Goal: Information Seeking & Learning: Learn about a topic

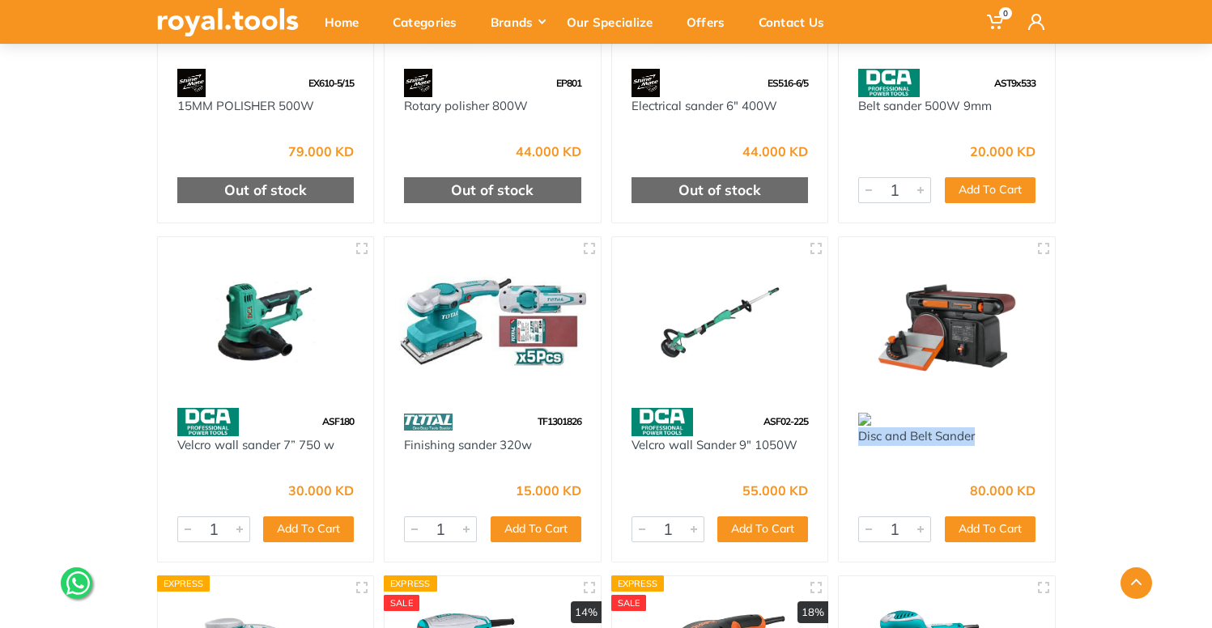
scroll to position [3963, 0]
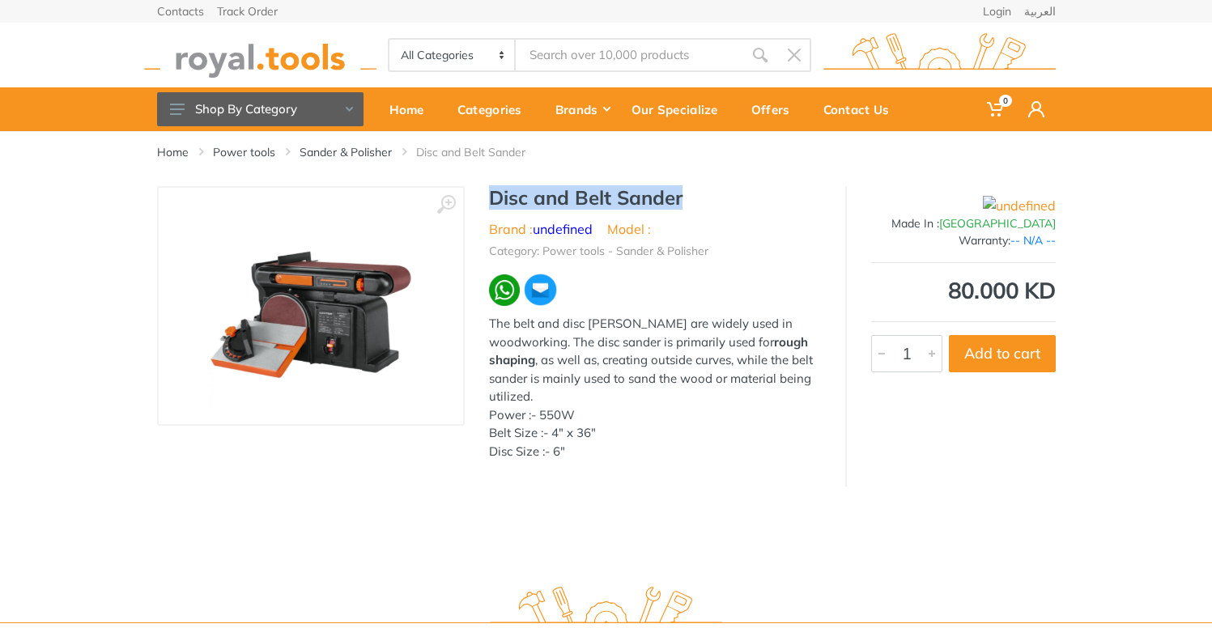
drag, startPoint x: 660, startPoint y: 192, endPoint x: 484, endPoint y: 195, distance: 175.7
click at [484, 195] on div "Disc and Belt Sander Brand : undefined Model : Category: Power tools - Sander &…" at bounding box center [655, 328] width 381 height 284
copy h1 "Disc and Belt Sander"
click at [699, 199] on h1 "Disc and Belt Sander" at bounding box center [655, 197] width 332 height 23
drag, startPoint x: 687, startPoint y: 198, endPoint x: 488, endPoint y: 197, distance: 199.2
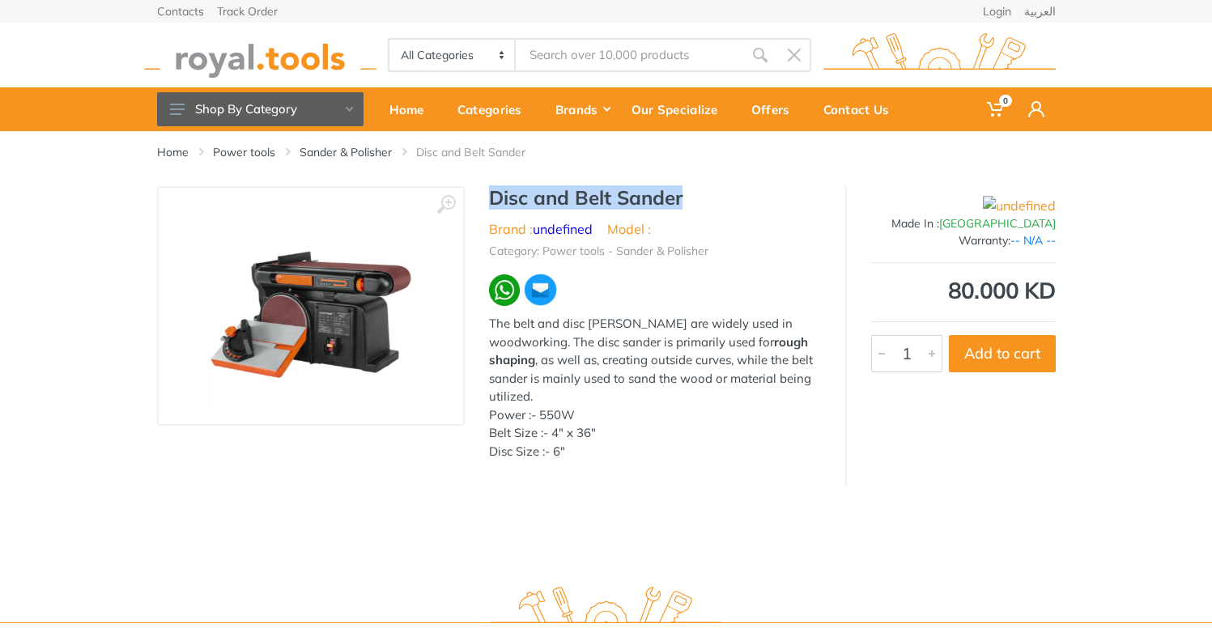
click at [489, 197] on h1 "Disc and Belt Sander" at bounding box center [655, 197] width 332 height 23
copy h1 "Disc and Belt Sander"
